Goal: Task Accomplishment & Management: Complete application form

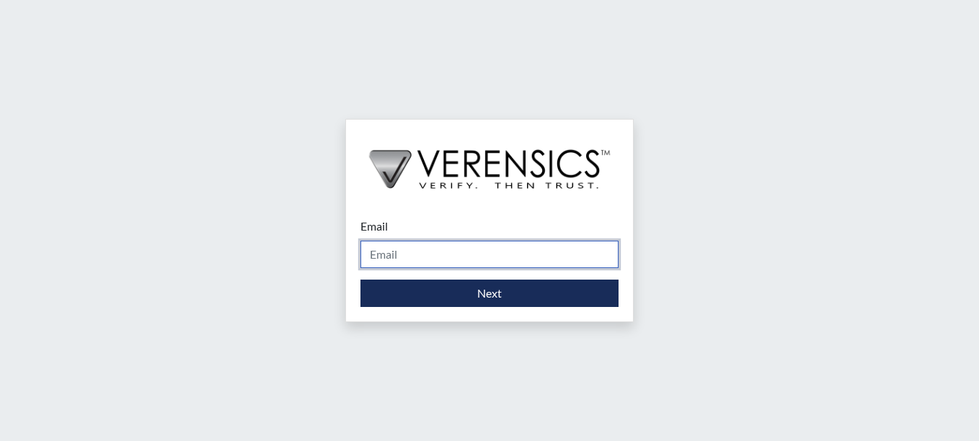
click at [458, 251] on input "Email" at bounding box center [490, 254] width 258 height 27
type input "[PERSON_NAME][EMAIL_ADDRESS][PERSON_NAME][DOMAIN_NAME]"
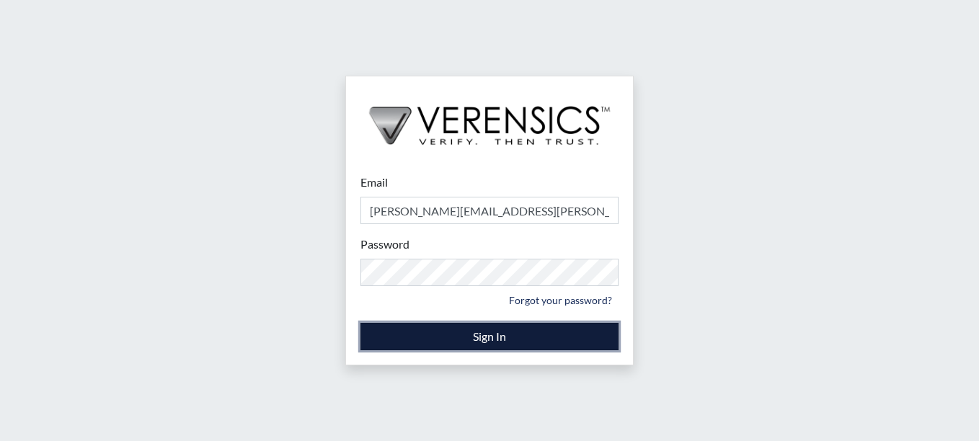
click at [433, 336] on button "Sign In" at bounding box center [490, 336] width 258 height 27
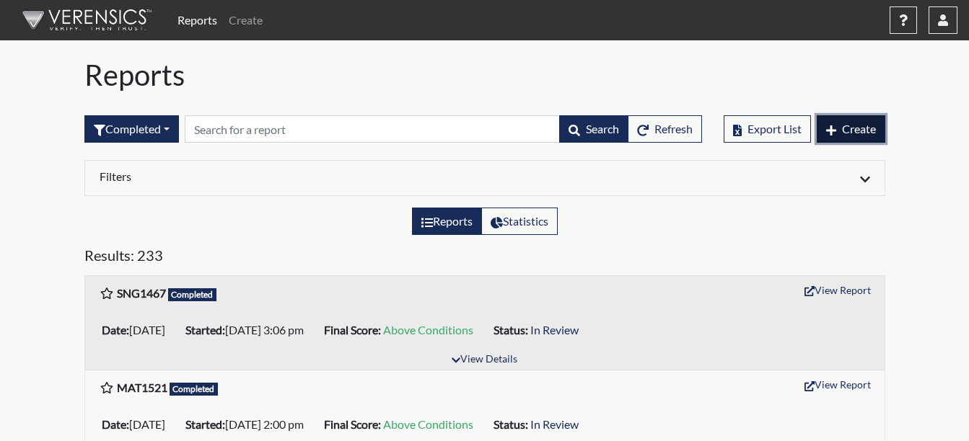
click at [852, 129] on span "Create" at bounding box center [859, 129] width 34 height 14
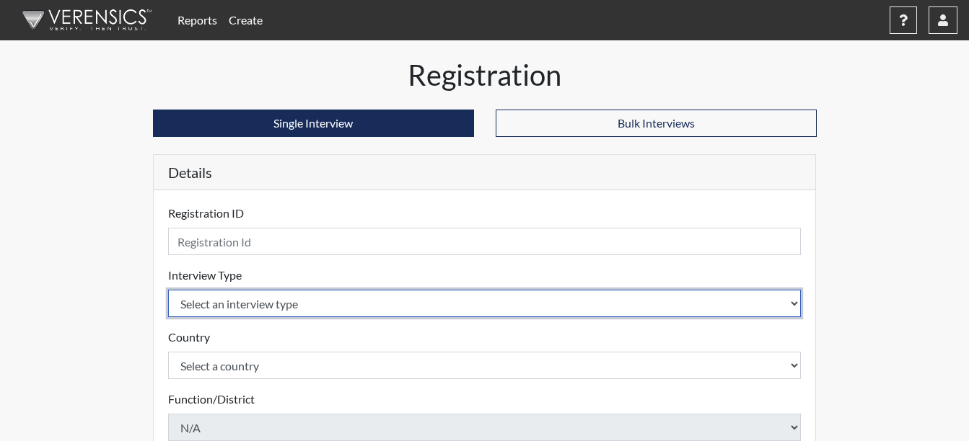
click at [289, 304] on select "Select an interview type Corrections Pre-Employment" at bounding box center [484, 303] width 633 height 27
select select "ff733e93-e1bf-11ea-9c9f-0eff0cf7eb8f"
click at [168, 290] on select "Select an interview type Corrections Pre-Employment" at bounding box center [484, 303] width 633 height 27
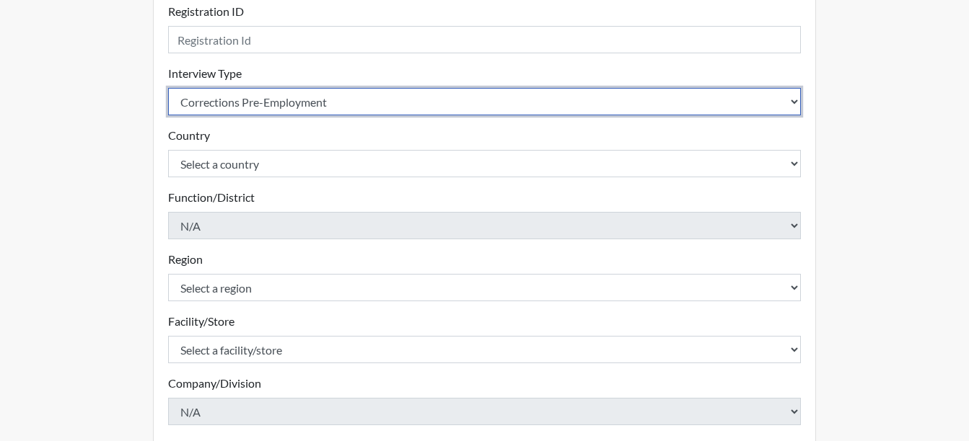
scroll to position [216, 0]
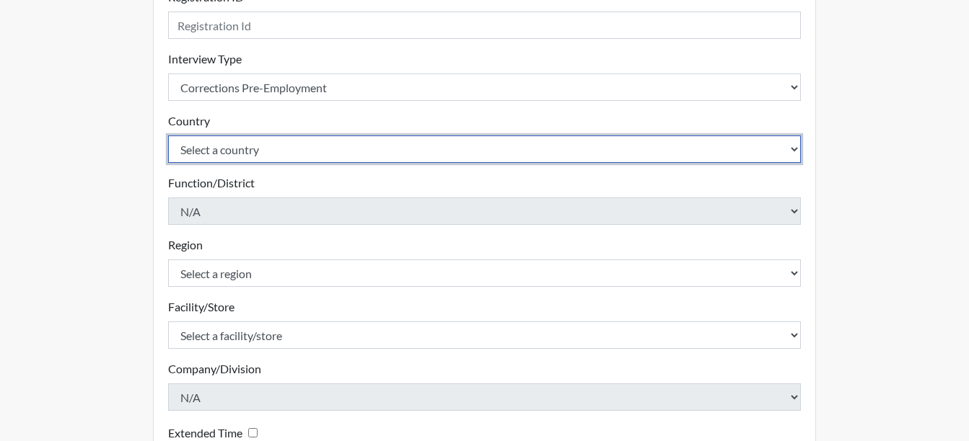
click at [283, 136] on select "Select a country [GEOGRAPHIC_DATA] [GEOGRAPHIC_DATA]" at bounding box center [484, 149] width 633 height 27
select select "united-states-of-[GEOGRAPHIC_DATA]"
click at [168, 136] on select "Select a country [GEOGRAPHIC_DATA] [GEOGRAPHIC_DATA]" at bounding box center [484, 149] width 633 height 27
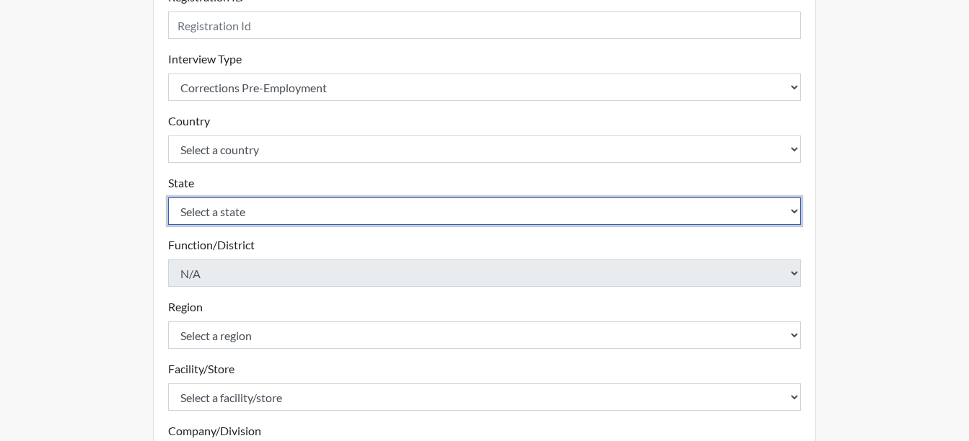
click at [244, 208] on select "Select a state [US_STATE] [US_STATE] [US_STATE] [US_STATE] [US_STATE] [US_STATE…" at bounding box center [484, 211] width 633 height 27
select select "GA"
click at [168, 198] on select "Select a state [US_STATE] [US_STATE] [US_STATE] [US_STATE] [US_STATE] [US_STATE…" at bounding box center [484, 211] width 633 height 27
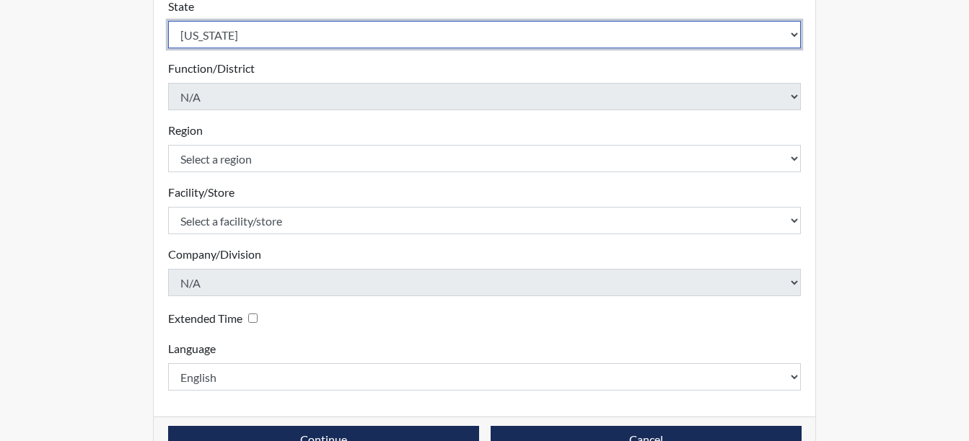
scroll to position [432, 0]
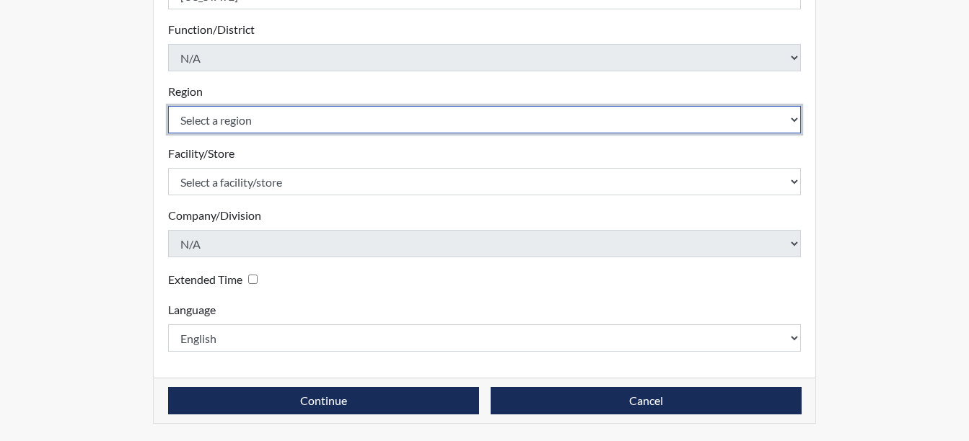
drag, startPoint x: 246, startPoint y: 123, endPoint x: 239, endPoint y: 119, distance: 7.8
click at [246, 123] on select "Select a region [GEOGRAPHIC_DATA]" at bounding box center [484, 119] width 633 height 27
select select "743fb50d-a618-40f0-9631-f2ad6878b8a9"
click at [168, 106] on select "Select a region [GEOGRAPHIC_DATA]" at bounding box center [484, 119] width 633 height 27
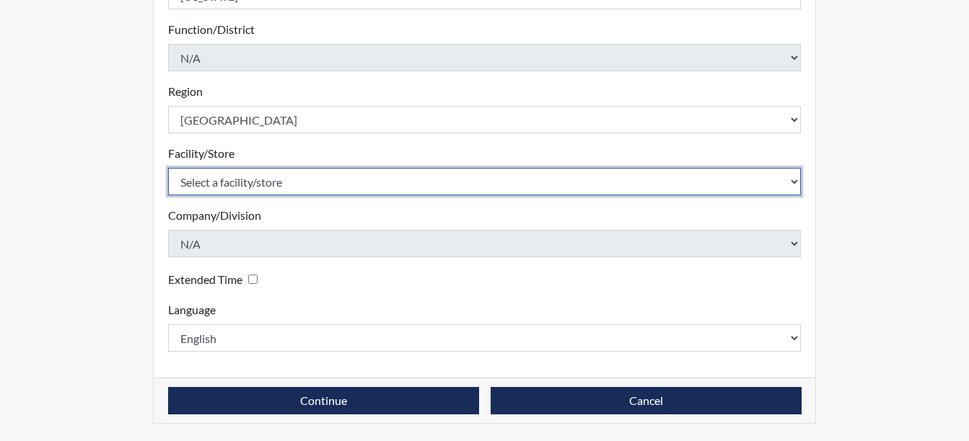
click at [281, 185] on select "Select a facility/store [PERSON_NAME]" at bounding box center [484, 181] width 633 height 27
select select "950a610a-4725-44e0-85ed-e8fd994e2d6b"
click at [168, 168] on select "Select a facility/store [PERSON_NAME]" at bounding box center [484, 181] width 633 height 27
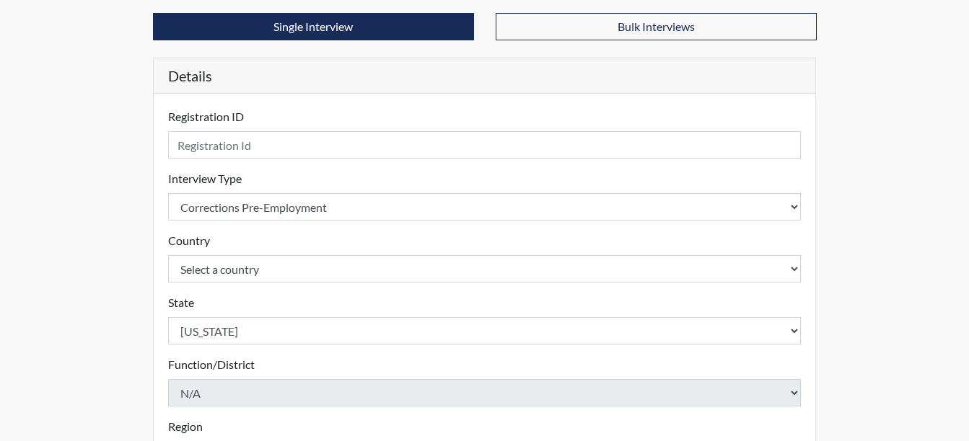
scroll to position [71, 0]
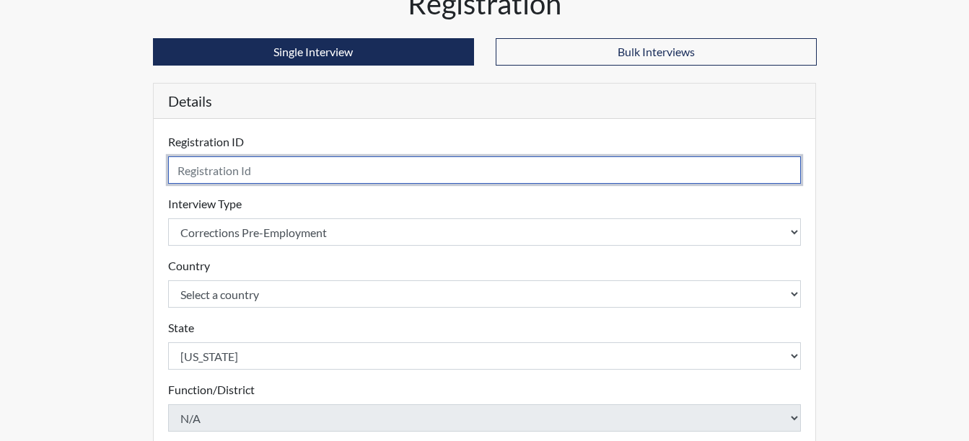
click at [369, 171] on input "text" at bounding box center [484, 170] width 633 height 27
click at [393, 168] on input "text" at bounding box center [484, 170] width 633 height 27
click at [358, 172] on input "YNW" at bounding box center [484, 170] width 633 height 27
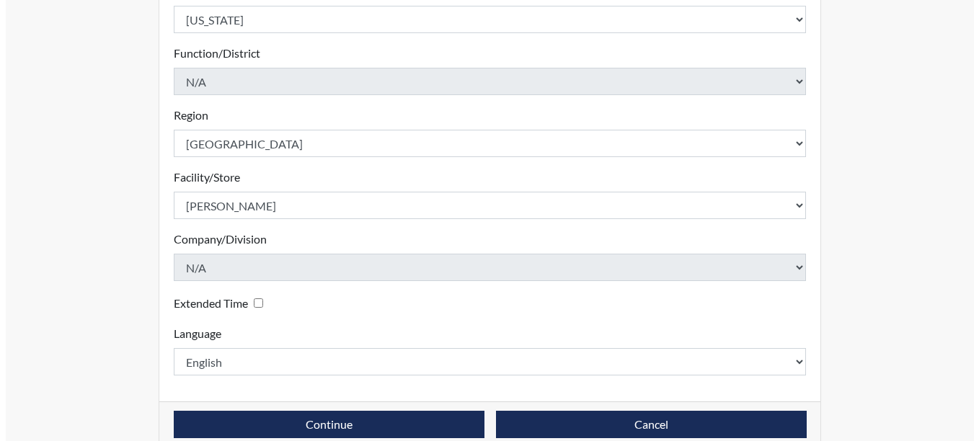
scroll to position [432, 0]
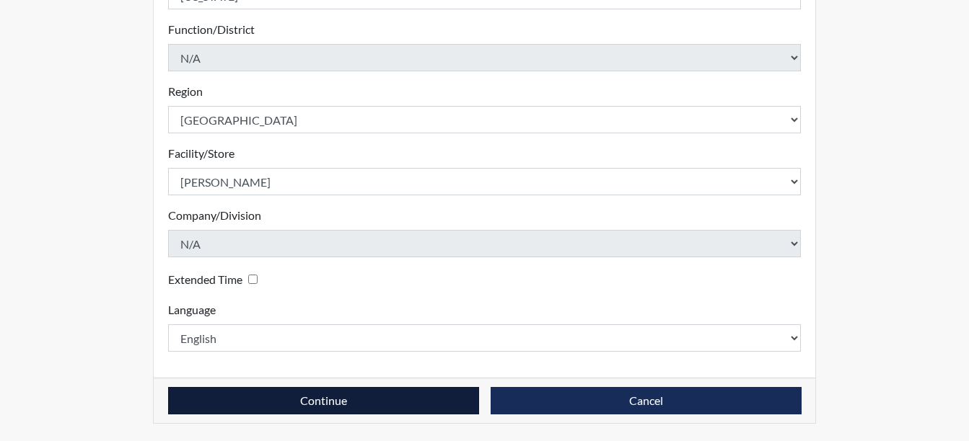
type input "YNW2353"
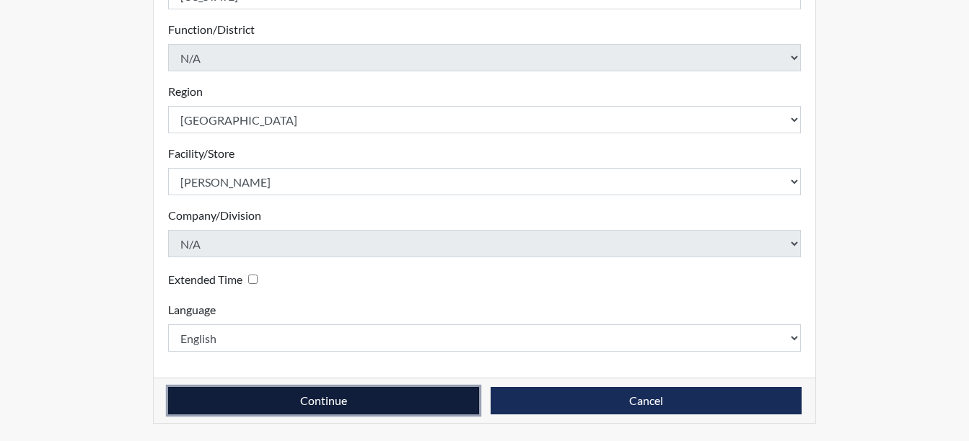
click at [335, 402] on button "Continue" at bounding box center [323, 400] width 311 height 27
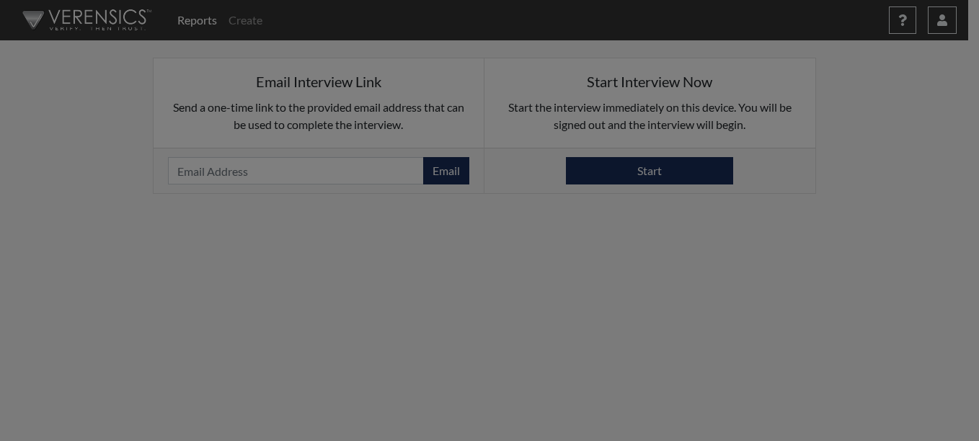
click at [519, 177] on div at bounding box center [489, 220] width 979 height 441
click at [644, 184] on div at bounding box center [489, 220] width 979 height 441
click at [645, 166] on div at bounding box center [489, 220] width 979 height 441
click at [144, 278] on div at bounding box center [489, 220] width 979 height 441
click at [143, 193] on div at bounding box center [489, 220] width 979 height 441
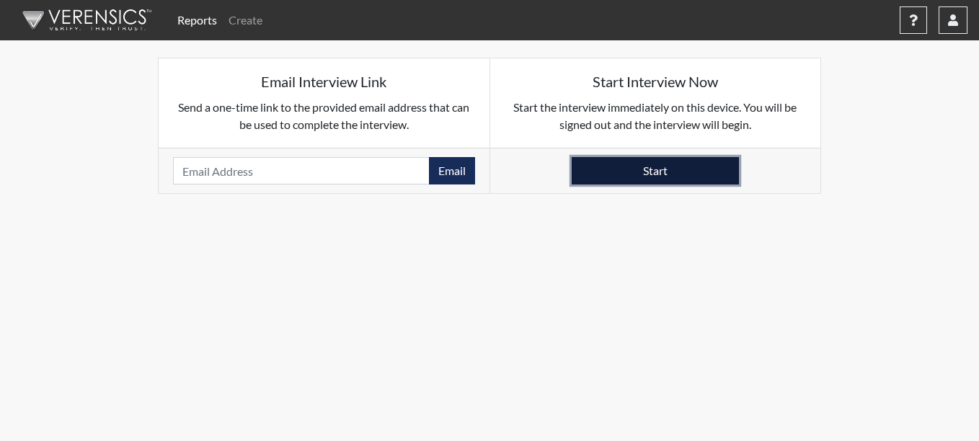
click at [679, 172] on button "Start" at bounding box center [655, 170] width 167 height 27
